Goal: Task Accomplishment & Management: Complete application form

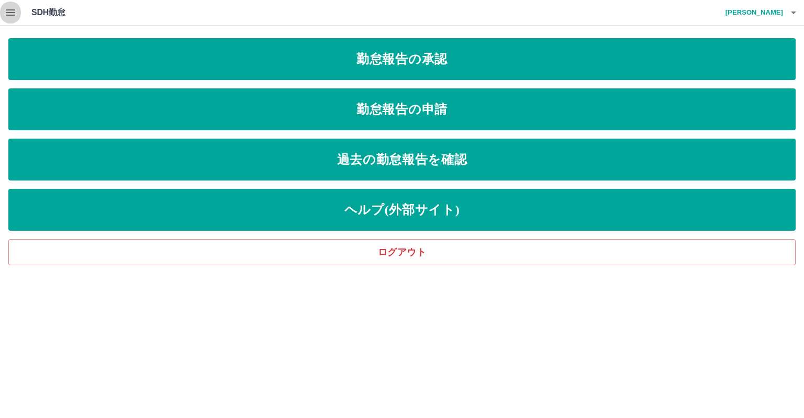
click at [5, 10] on icon "button" at bounding box center [10, 12] width 13 height 13
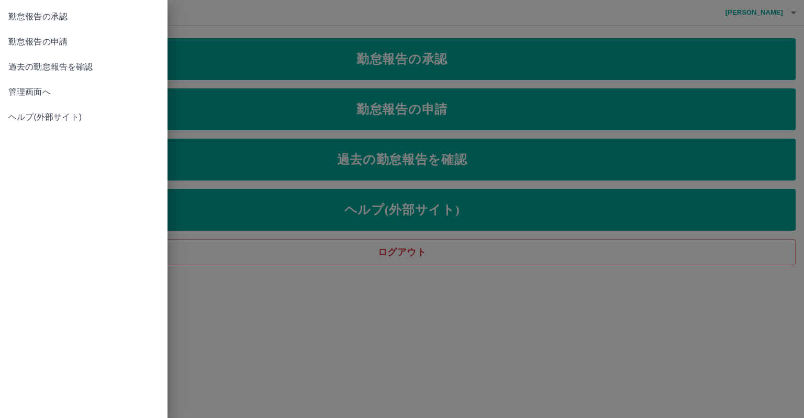
click at [29, 102] on link "管理画面へ" at bounding box center [83, 92] width 167 height 25
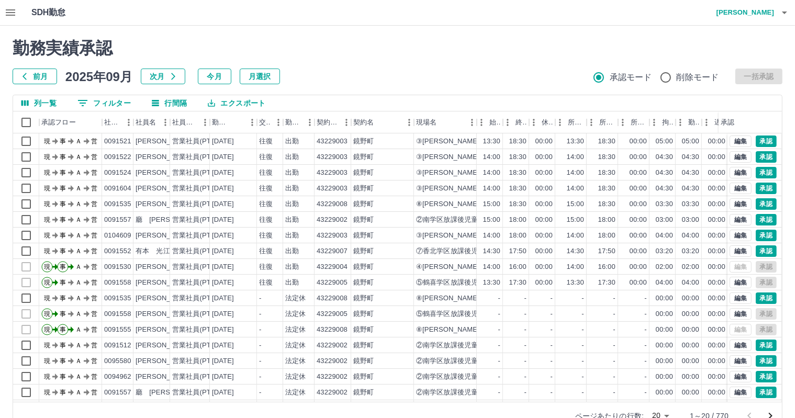
click at [2, 6] on button "button" at bounding box center [10, 12] width 21 height 25
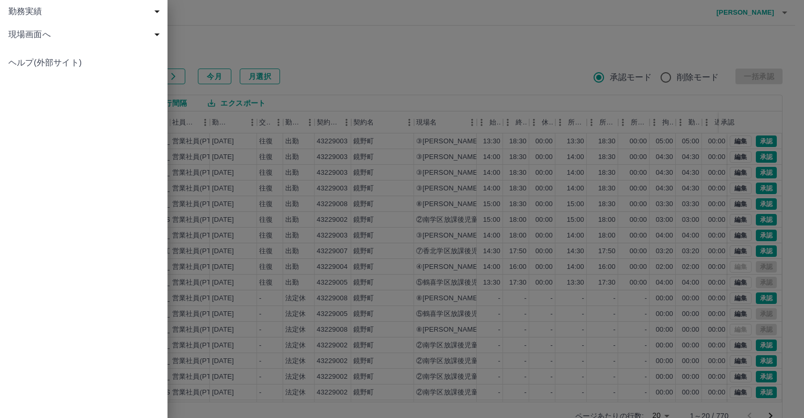
click at [12, 17] on span "勤務実績" at bounding box center [85, 11] width 155 height 13
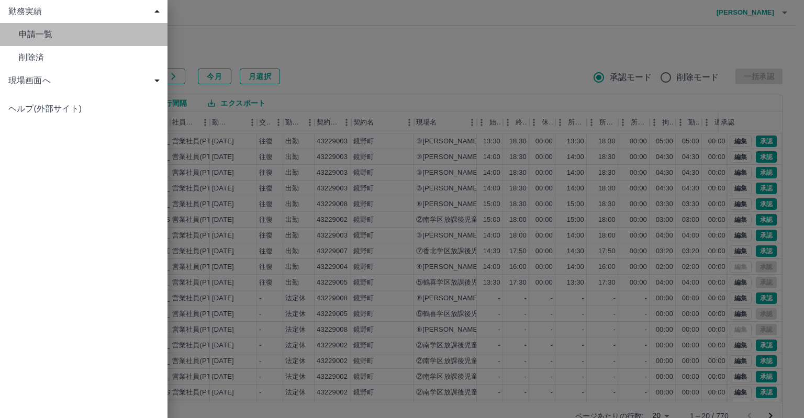
click at [18, 32] on link "申請一覧" at bounding box center [83, 34] width 167 height 23
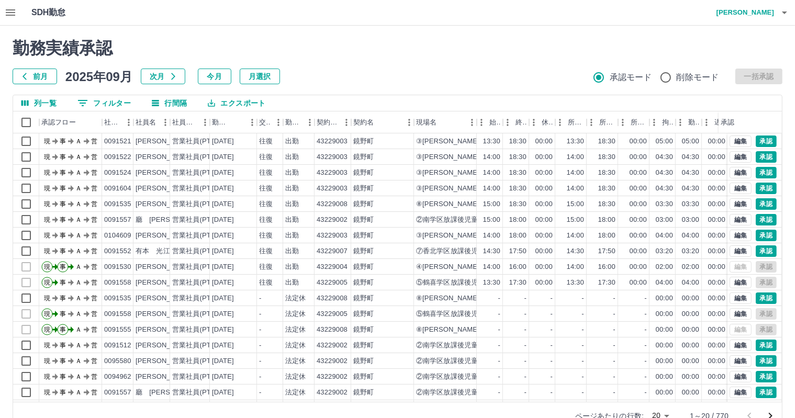
click at [8, 11] on icon "button" at bounding box center [10, 12] width 13 height 13
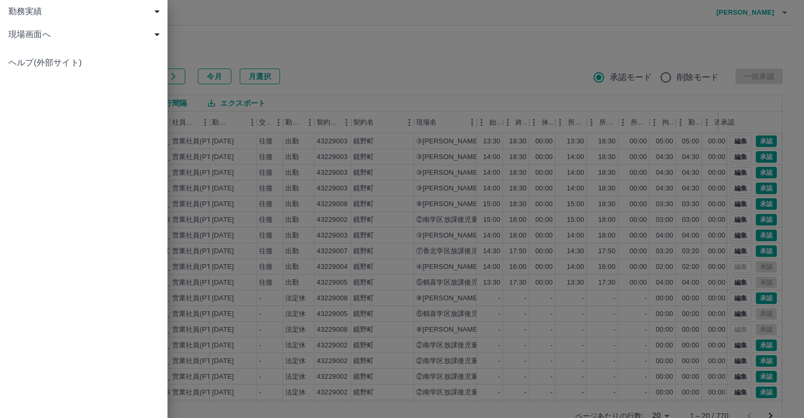
click at [42, 39] on span "現場画面へ" at bounding box center [85, 34] width 155 height 13
click at [44, 52] on span "現場画面へ" at bounding box center [89, 57] width 140 height 13
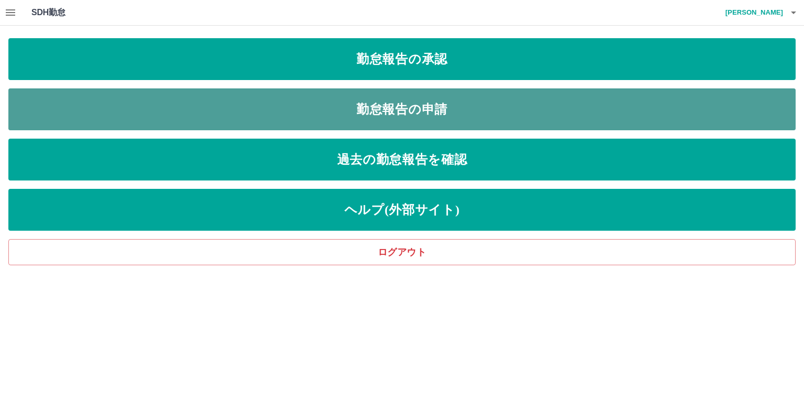
click at [324, 107] on link "勤怠報告の申請" at bounding box center [401, 109] width 787 height 42
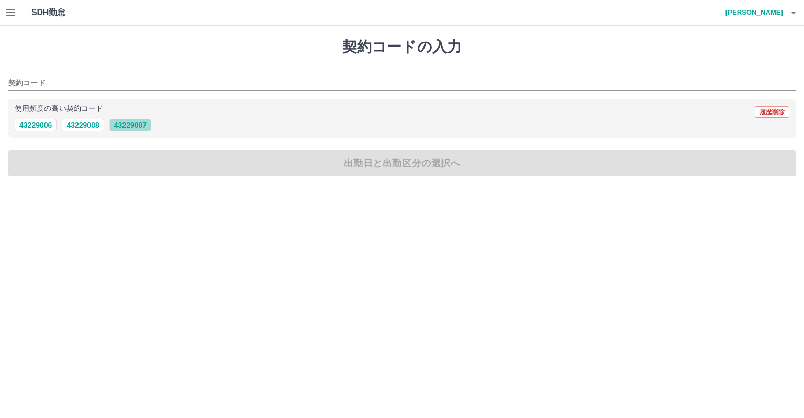
click at [128, 127] on button "43229007" at bounding box center [130, 125] width 42 height 13
type input "********"
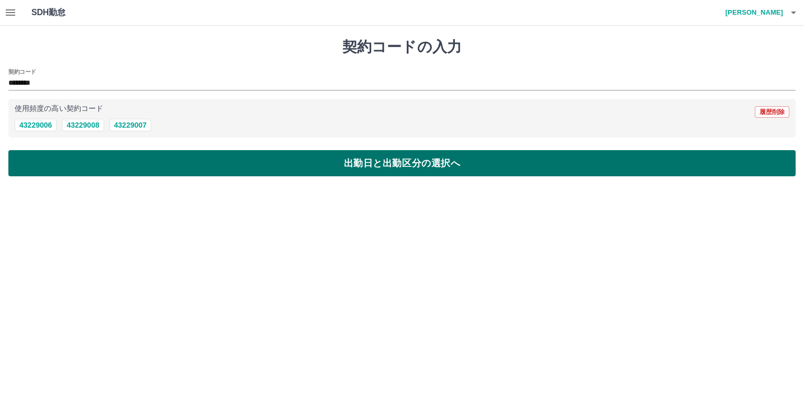
click at [229, 164] on button "出勤日と出勤区分の選択へ" at bounding box center [401, 163] width 787 height 26
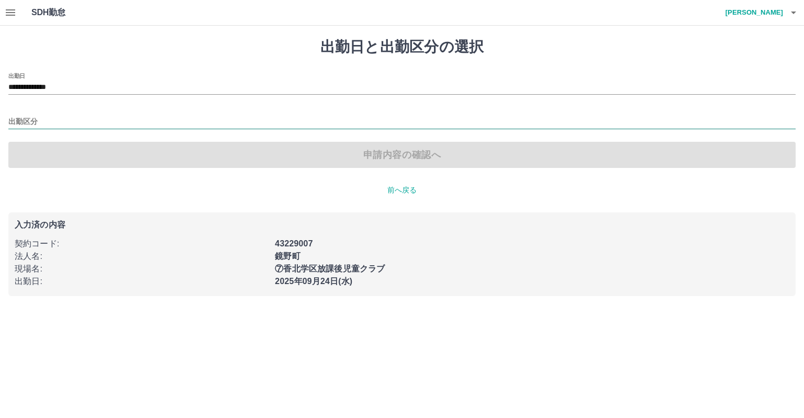
click at [153, 127] on input "出勤区分" at bounding box center [401, 122] width 787 height 13
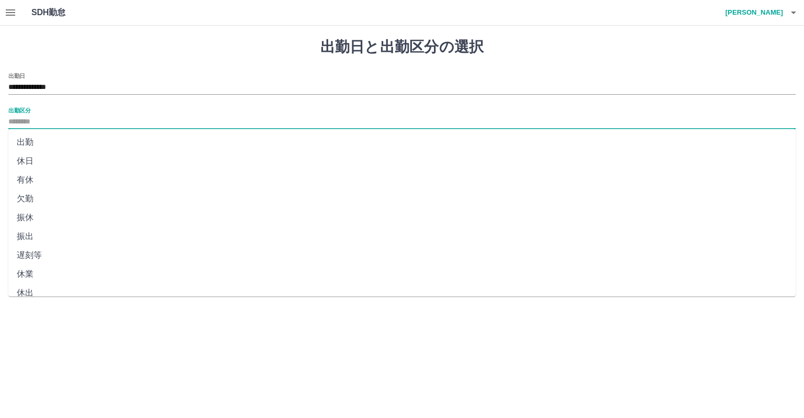
click at [161, 146] on li "出勤" at bounding box center [401, 142] width 787 height 19
type input "**"
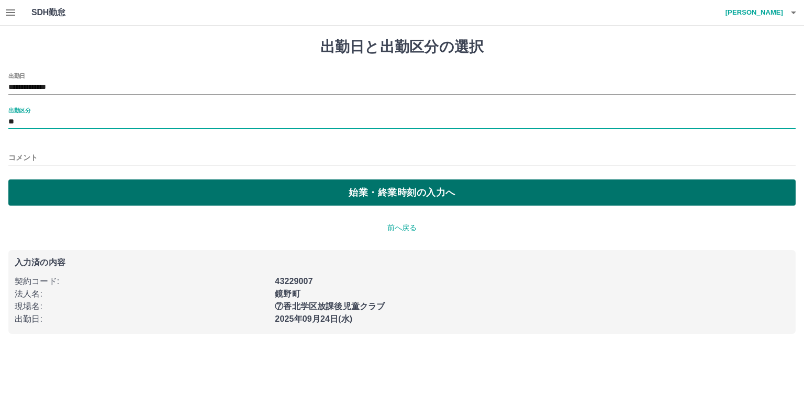
click at [208, 191] on button "始業・終業時刻の入力へ" at bounding box center [401, 193] width 787 height 26
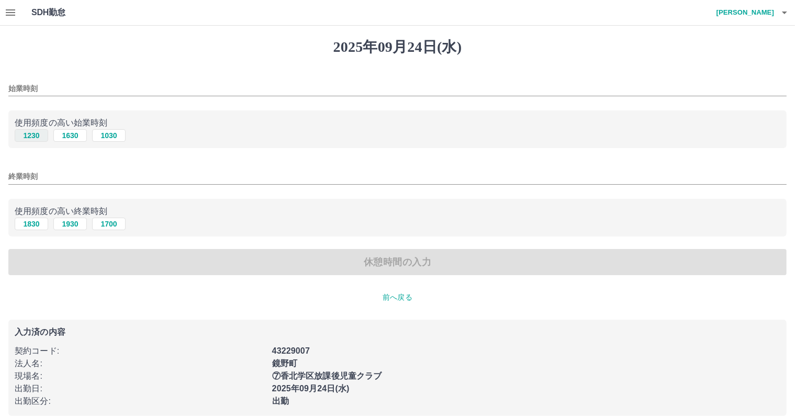
click at [33, 133] on button "1230" at bounding box center [31, 135] width 33 height 13
type input "****"
click at [36, 223] on button "1830" at bounding box center [31, 224] width 33 height 13
type input "****"
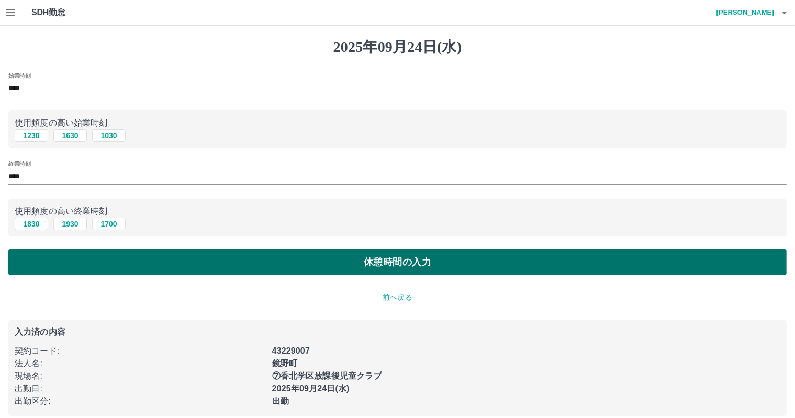
click at [137, 259] on button "休憩時間の入力" at bounding box center [397, 262] width 778 height 26
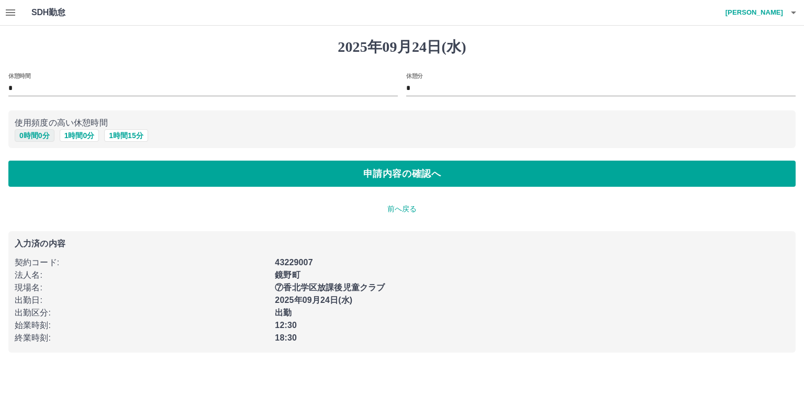
click at [47, 140] on button "0 時間 0 分" at bounding box center [35, 135] width 40 height 13
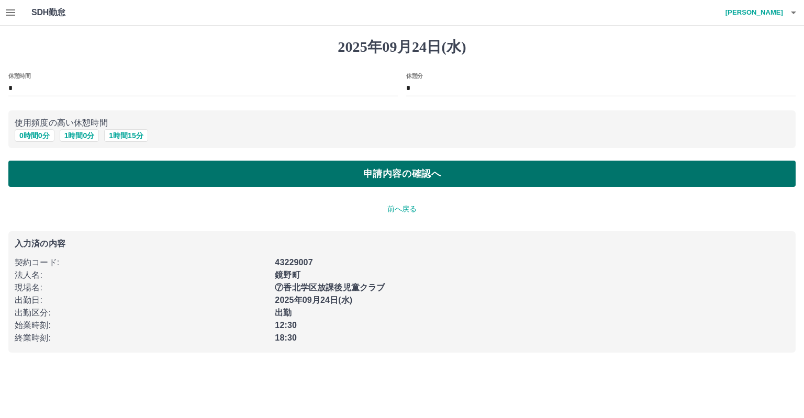
click at [111, 175] on button "申請内容の確認へ" at bounding box center [401, 174] width 787 height 26
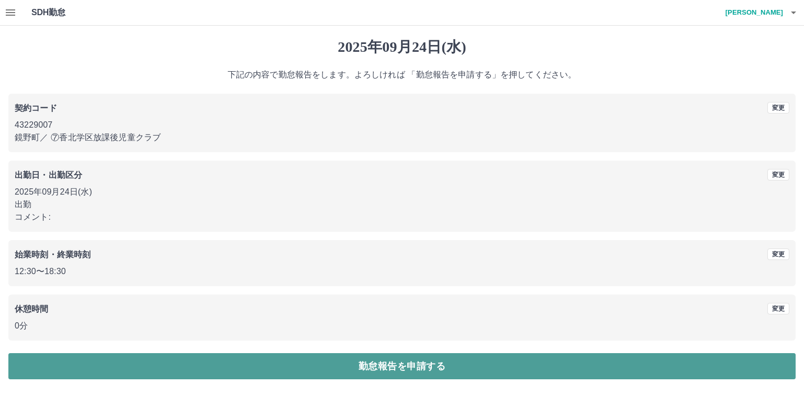
click at [374, 376] on button "勤怠報告を申請する" at bounding box center [401, 366] width 787 height 26
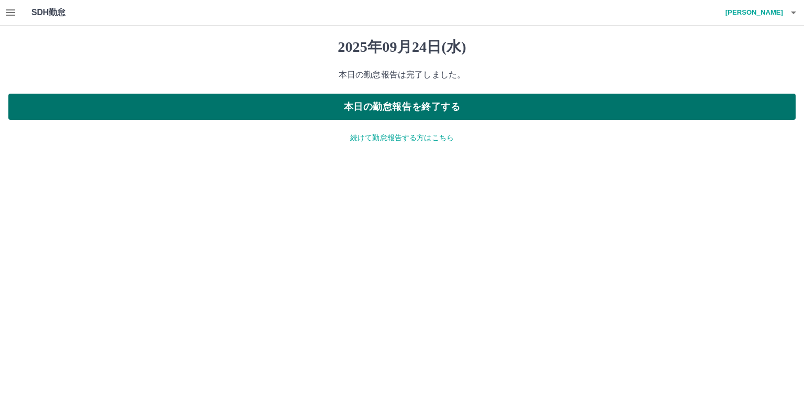
click at [428, 106] on button "本日の勤怠報告を終了する" at bounding box center [401, 107] width 787 height 26
